Goal: Task Accomplishment & Management: Use online tool/utility

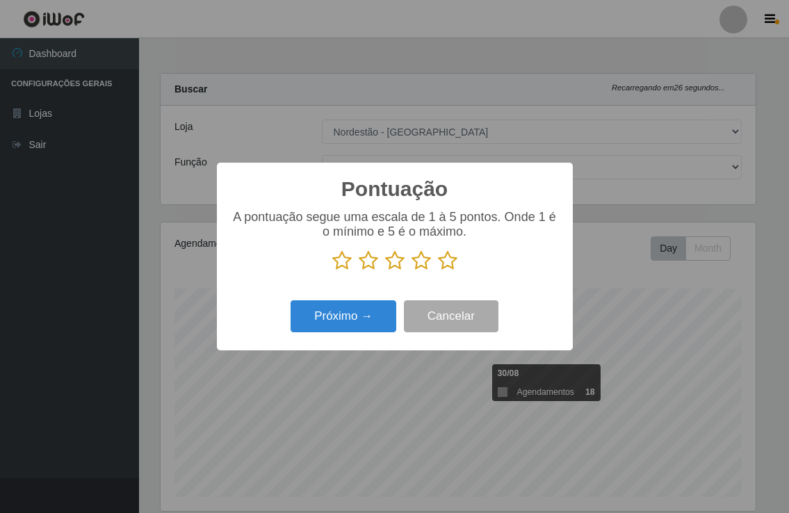
select select "454"
select select "1"
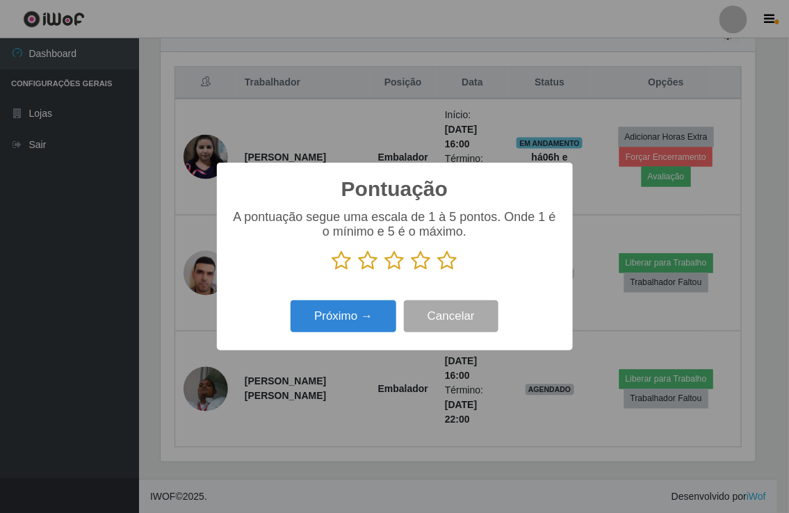
scroll to position [288, 594]
click at [446, 259] on icon at bounding box center [447, 260] width 19 height 21
click at [438, 271] on input "radio" at bounding box center [438, 271] width 0 height 0
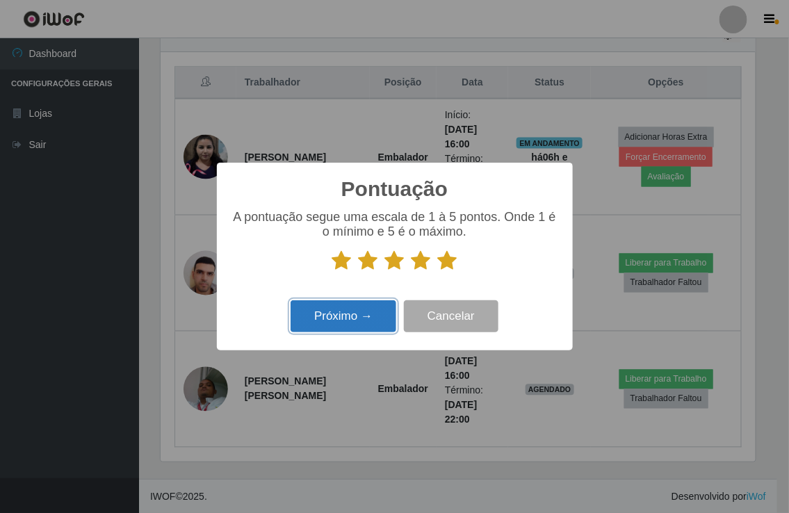
click at [369, 323] on button "Próximo →" at bounding box center [343, 316] width 106 height 33
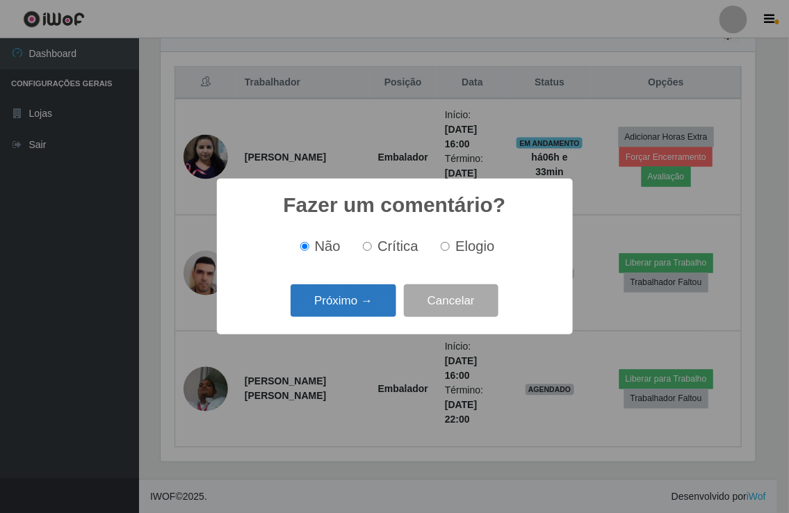
click at [364, 304] on button "Próximo →" at bounding box center [343, 300] width 106 height 33
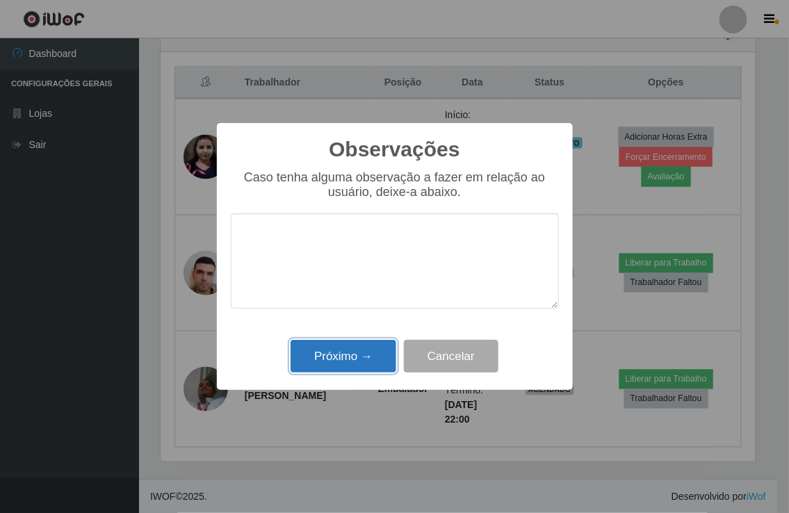
click at [359, 353] on button "Próximo →" at bounding box center [343, 356] width 106 height 33
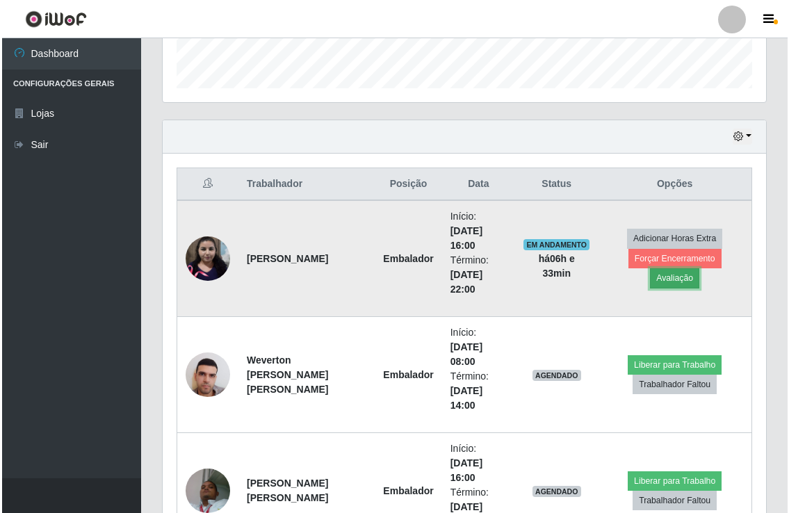
scroll to position [510, 0]
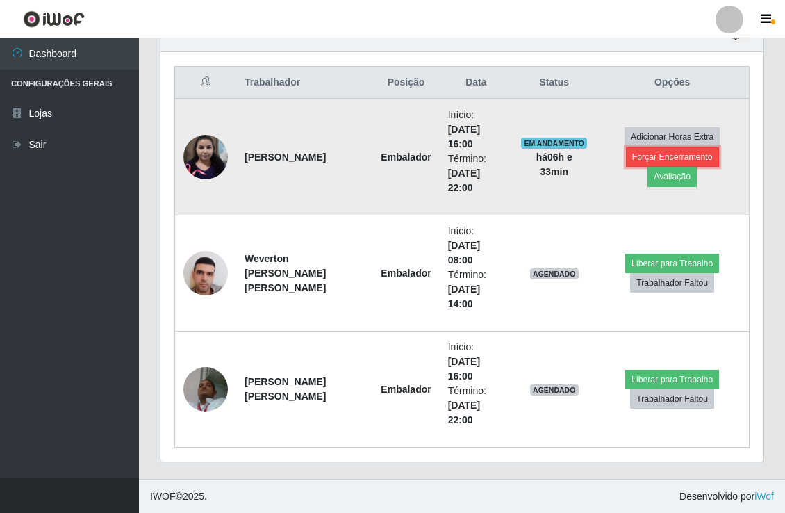
click at [649, 167] on button "Forçar Encerramento" at bounding box center [672, 156] width 93 height 19
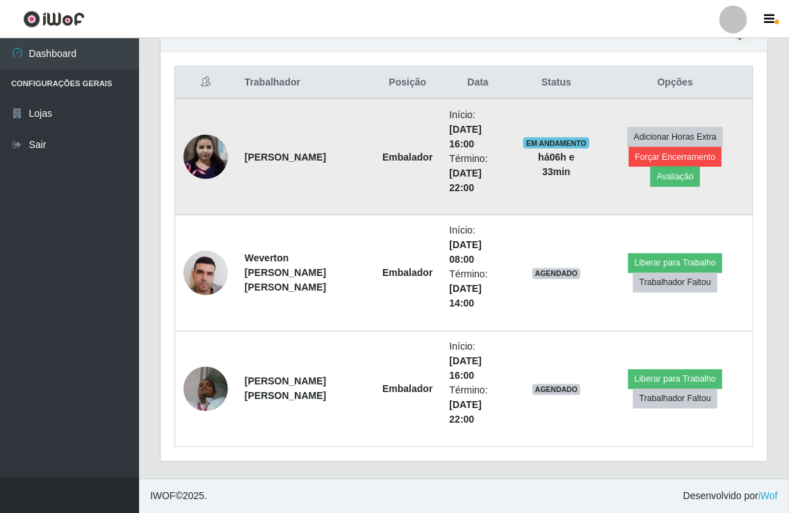
scroll to position [288, 594]
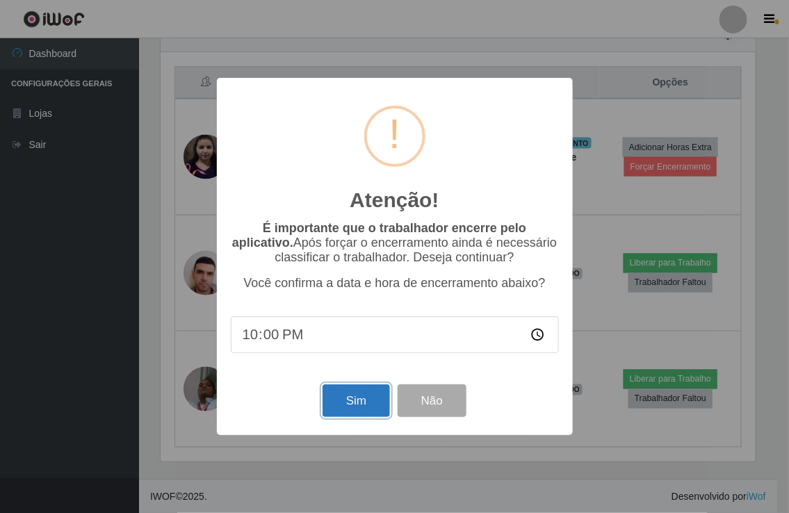
click at [359, 399] on button "Sim" at bounding box center [355, 400] width 67 height 33
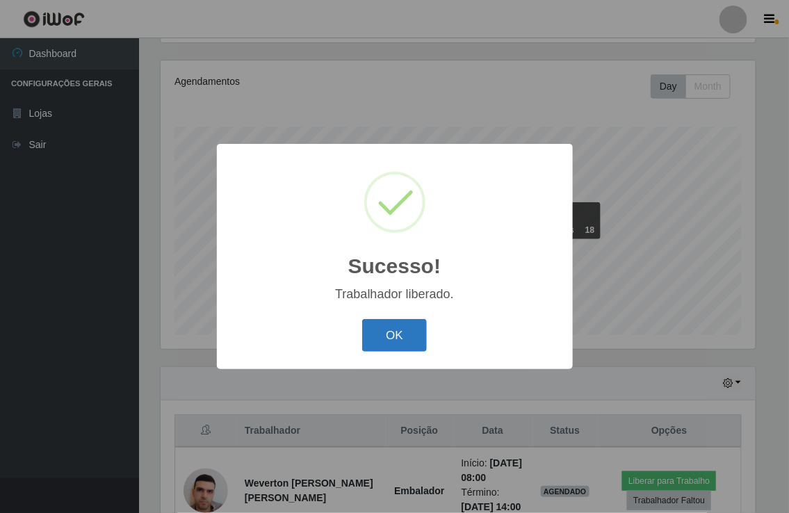
click at [388, 332] on button "OK" at bounding box center [394, 335] width 65 height 33
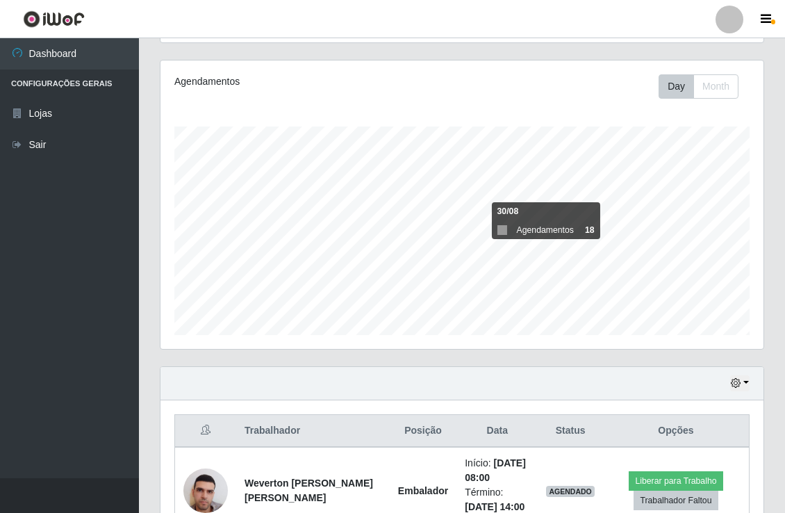
scroll to position [288, 602]
